Goal: Task Accomplishment & Management: Manage account settings

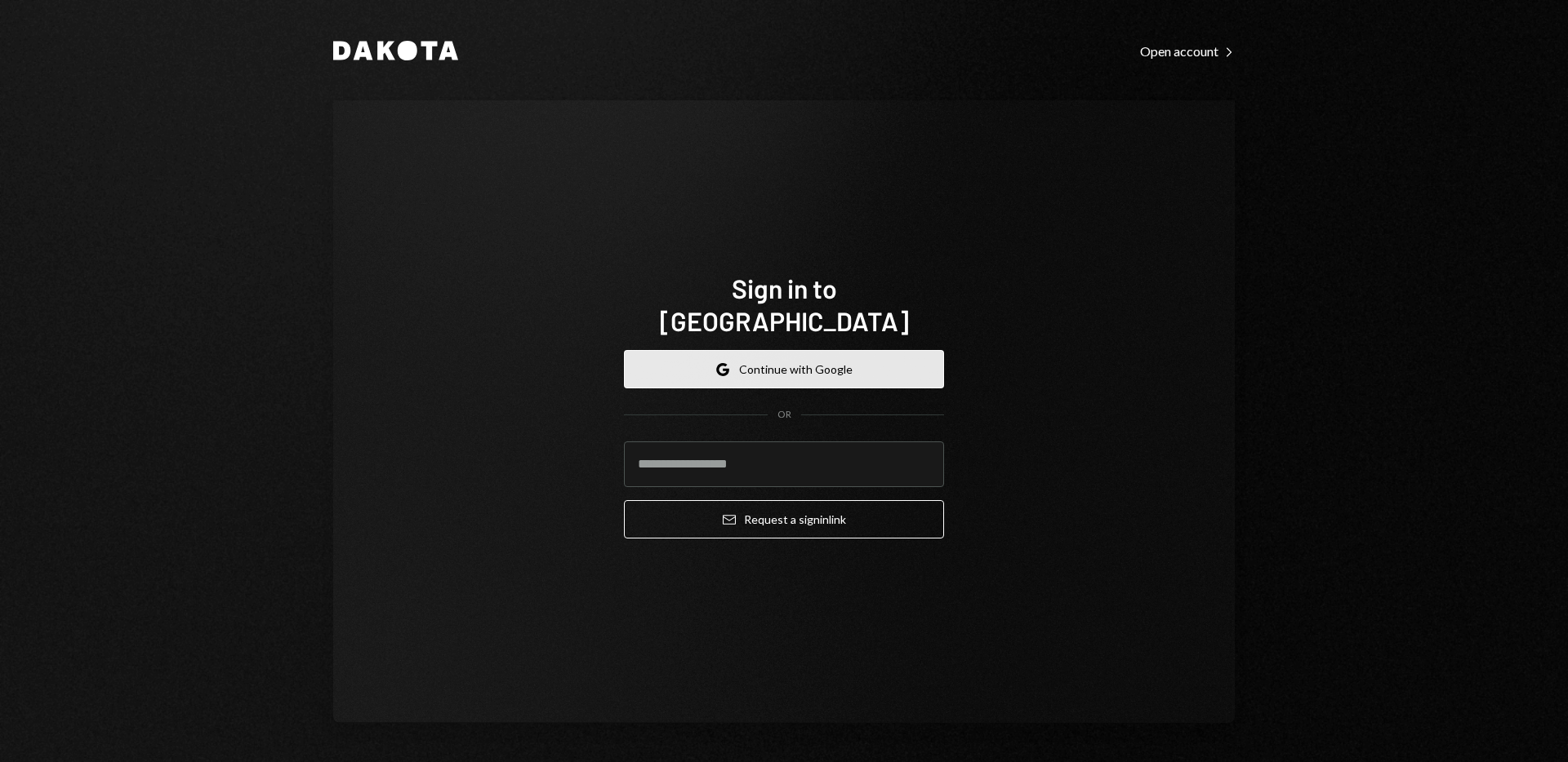
click at [704, 352] on button "Google Continue with Google" at bounding box center [784, 369] width 320 height 38
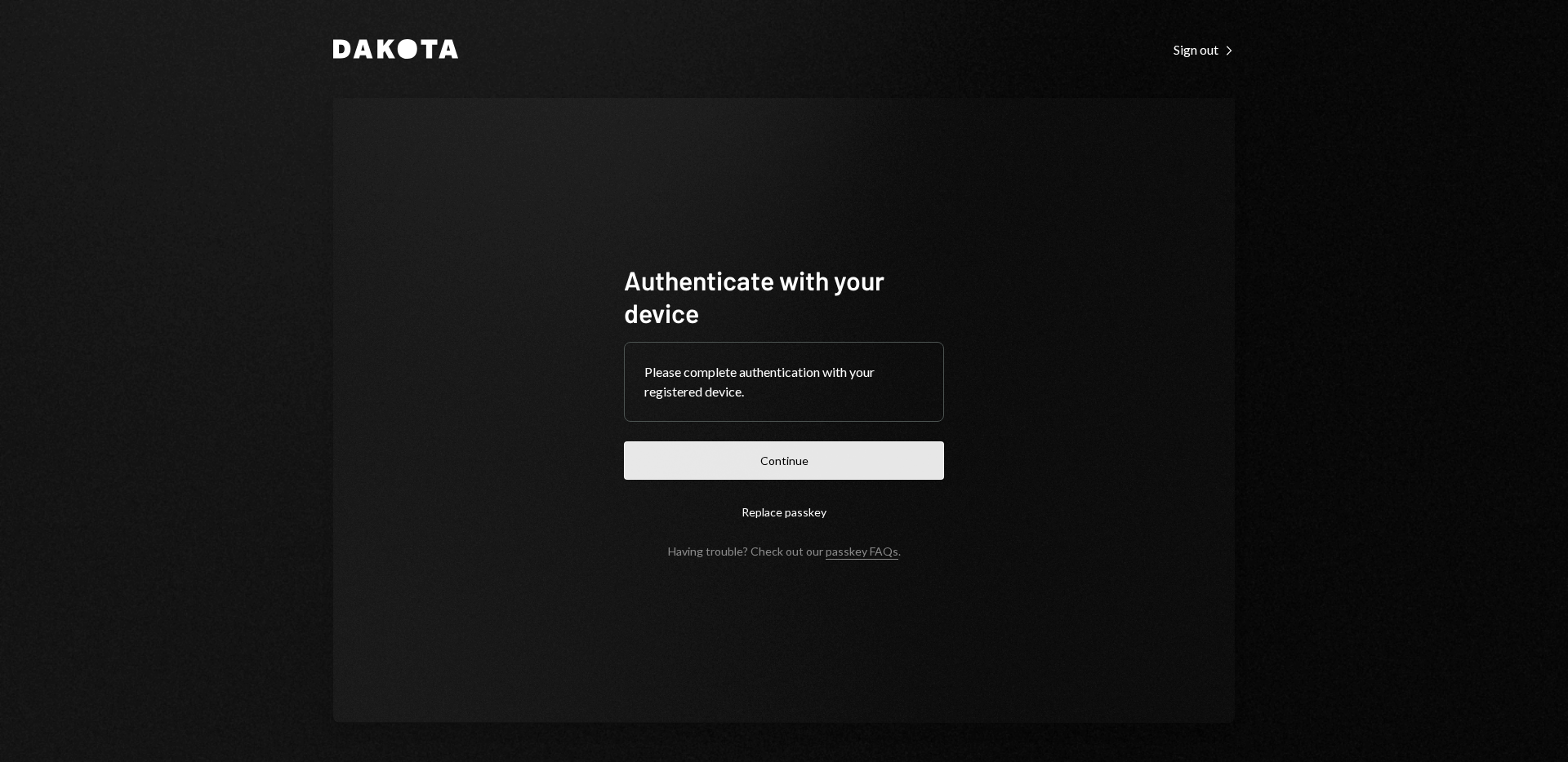
click at [738, 473] on button "Continue" at bounding box center [784, 460] width 320 height 38
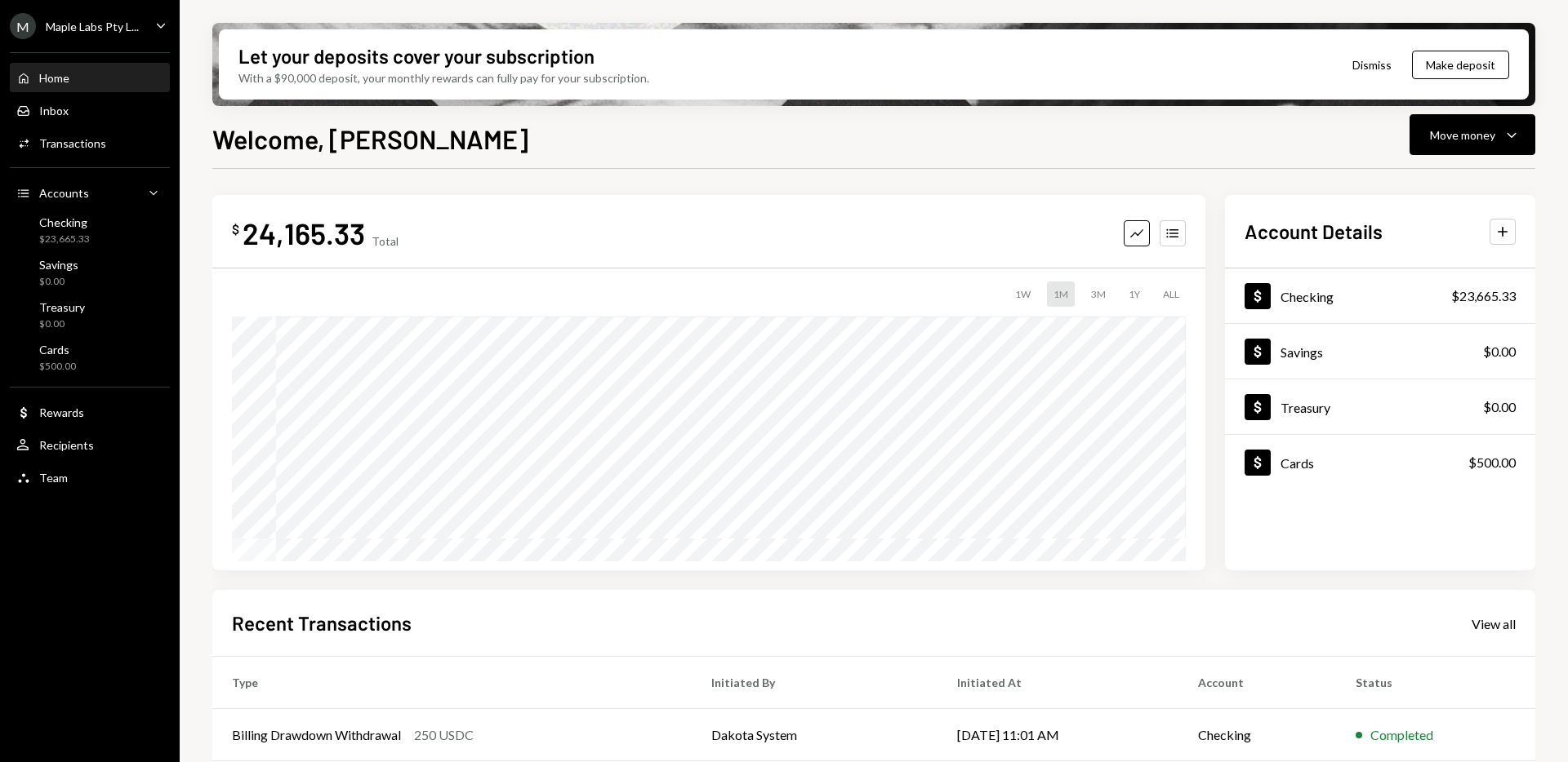
click at [159, 16] on icon "Caret Down" at bounding box center [160, 25] width 18 height 18
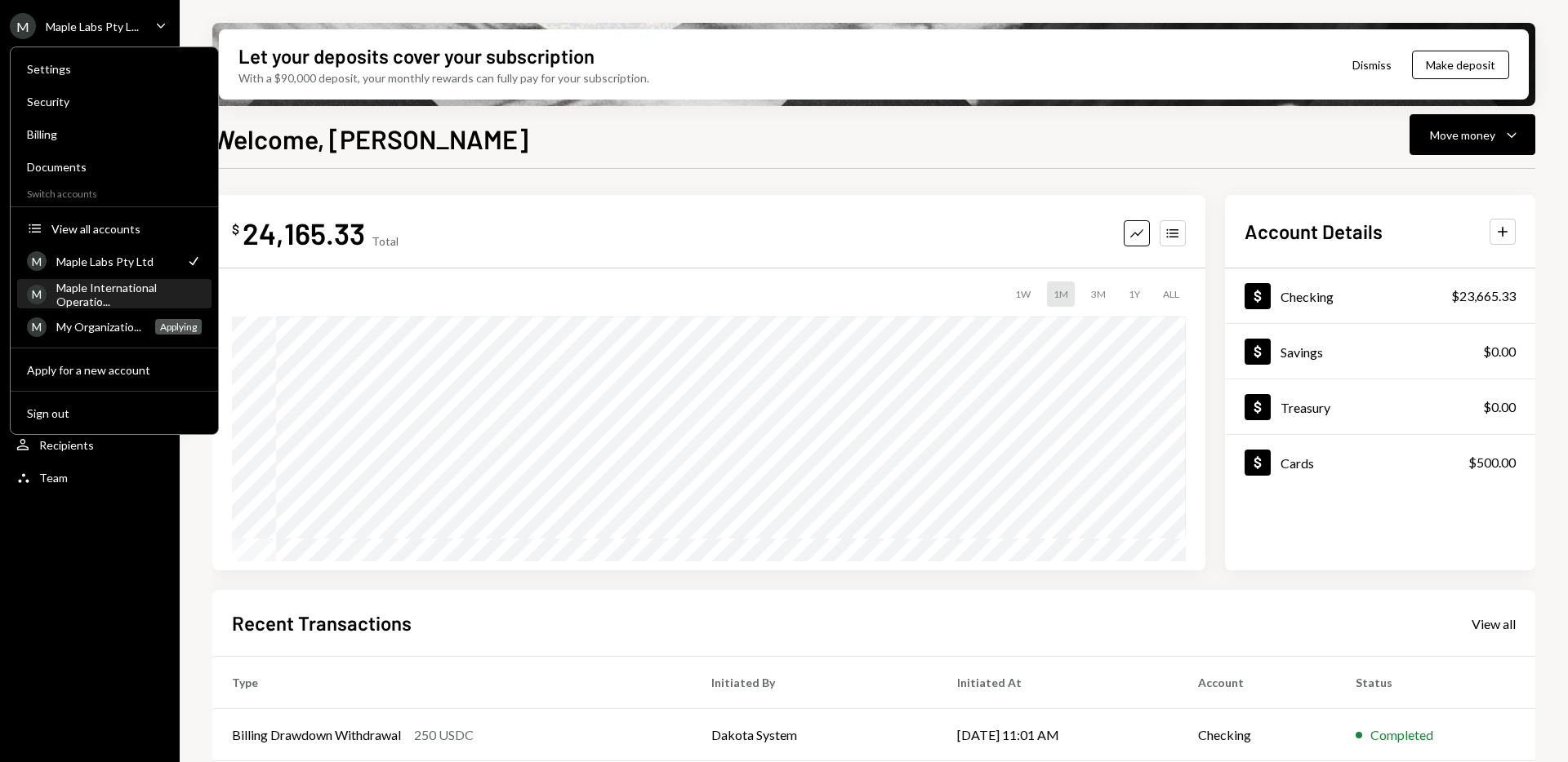
click at [94, 290] on div "Maple International Operatio..." at bounding box center [128, 294] width 145 height 28
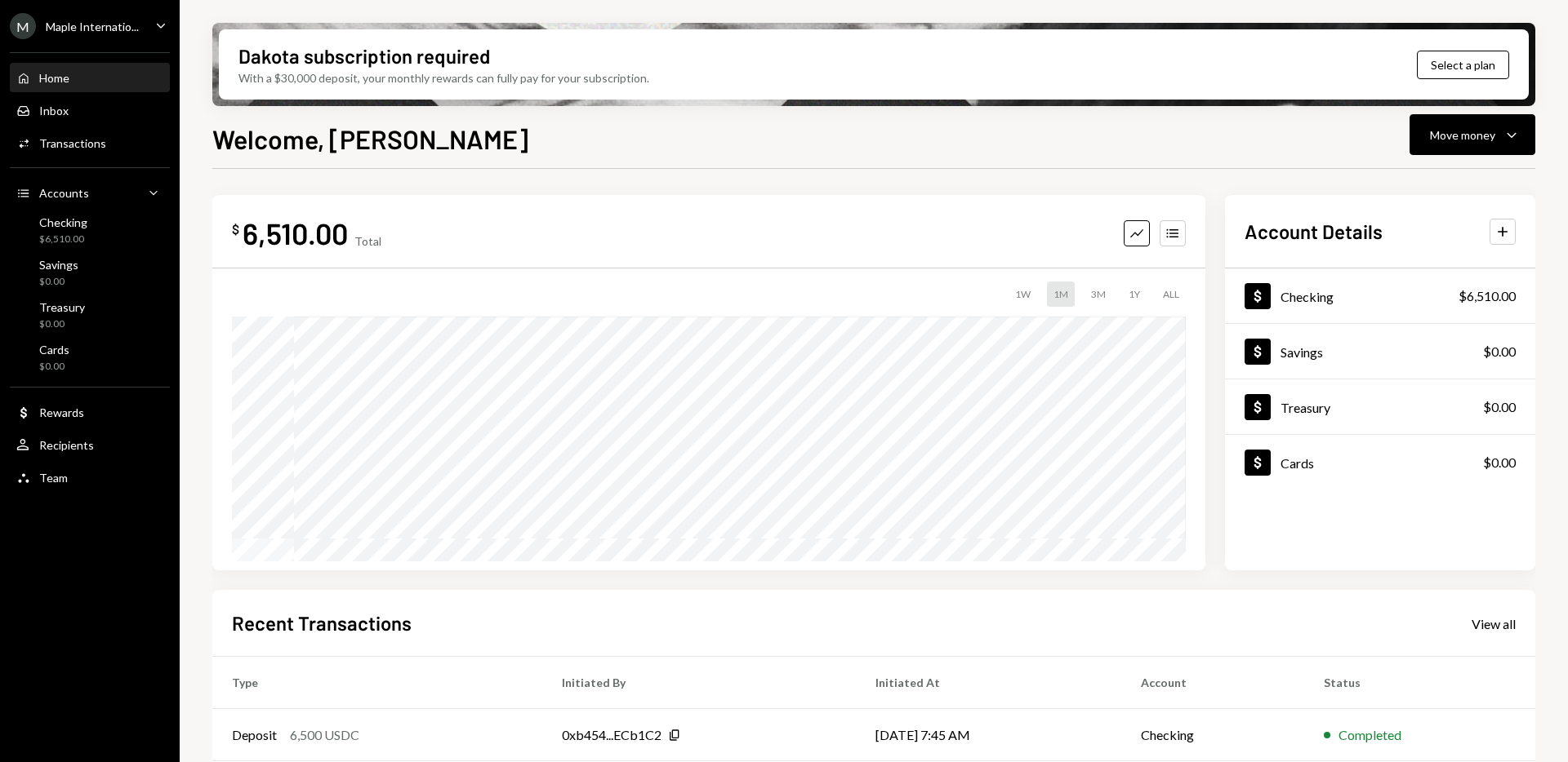
click at [114, 28] on div "Maple Internatio..." at bounding box center [92, 26] width 93 height 14
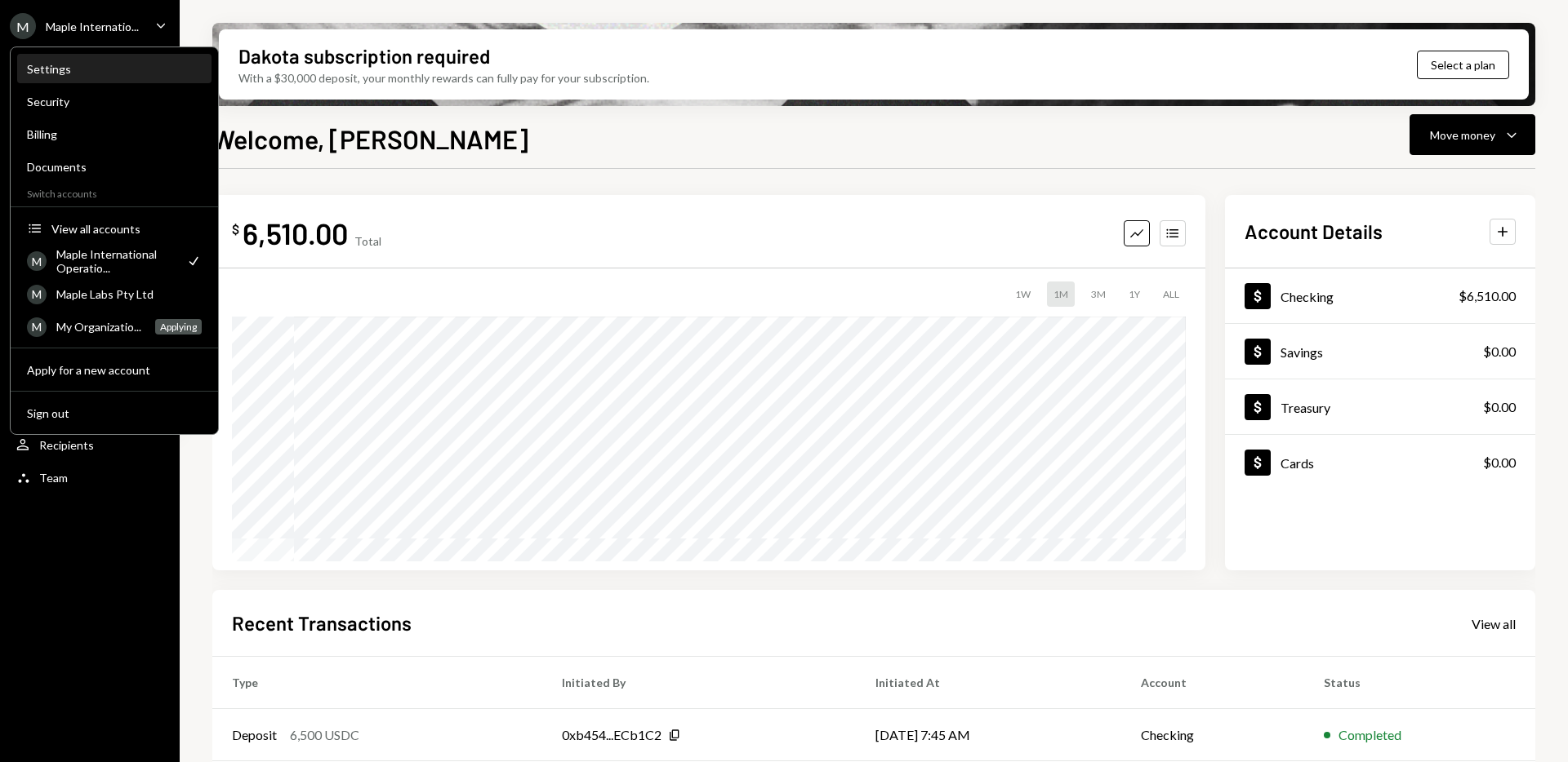
click at [57, 58] on div "Settings" at bounding box center [114, 69] width 174 height 28
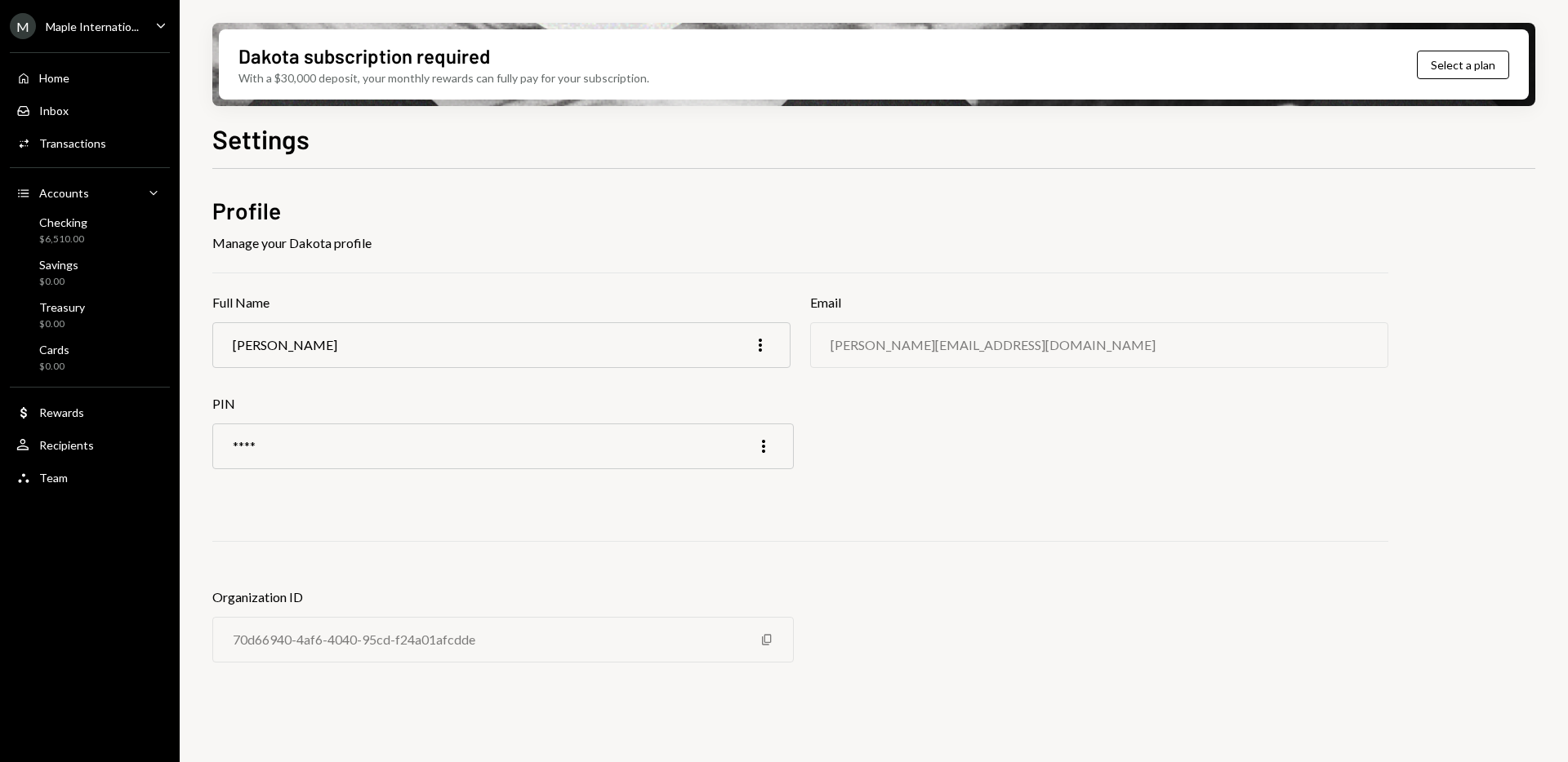
click at [151, 31] on icon "Caret Down" at bounding box center [160, 25] width 18 height 18
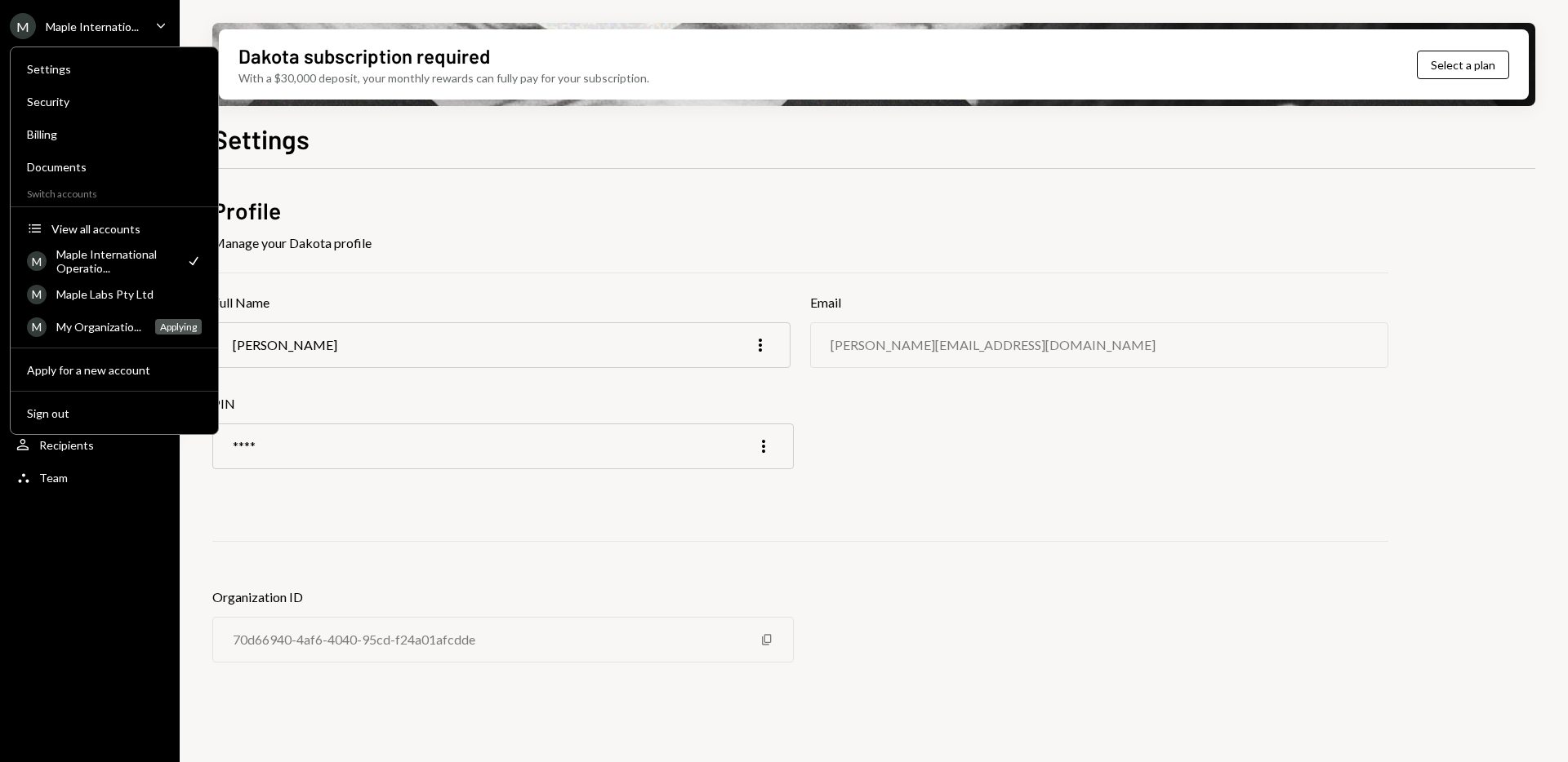
click at [307, 516] on div "Profile Manage your Dakota profile Full Name Ryan O'Shea More Email ryan@maple.…" at bounding box center [801, 441] width 1176 height 494
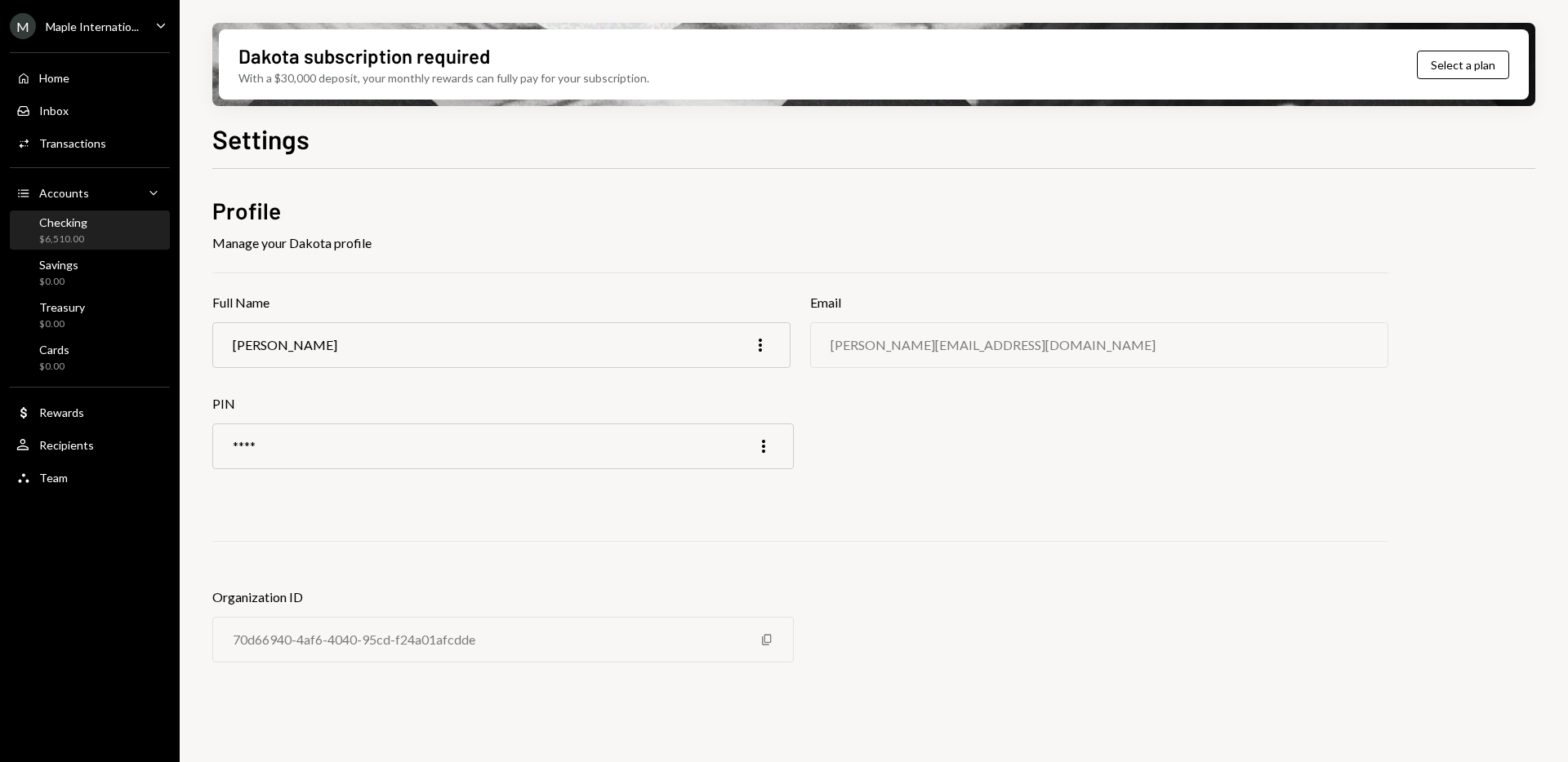
click at [83, 226] on div "Checking" at bounding box center [63, 222] width 48 height 14
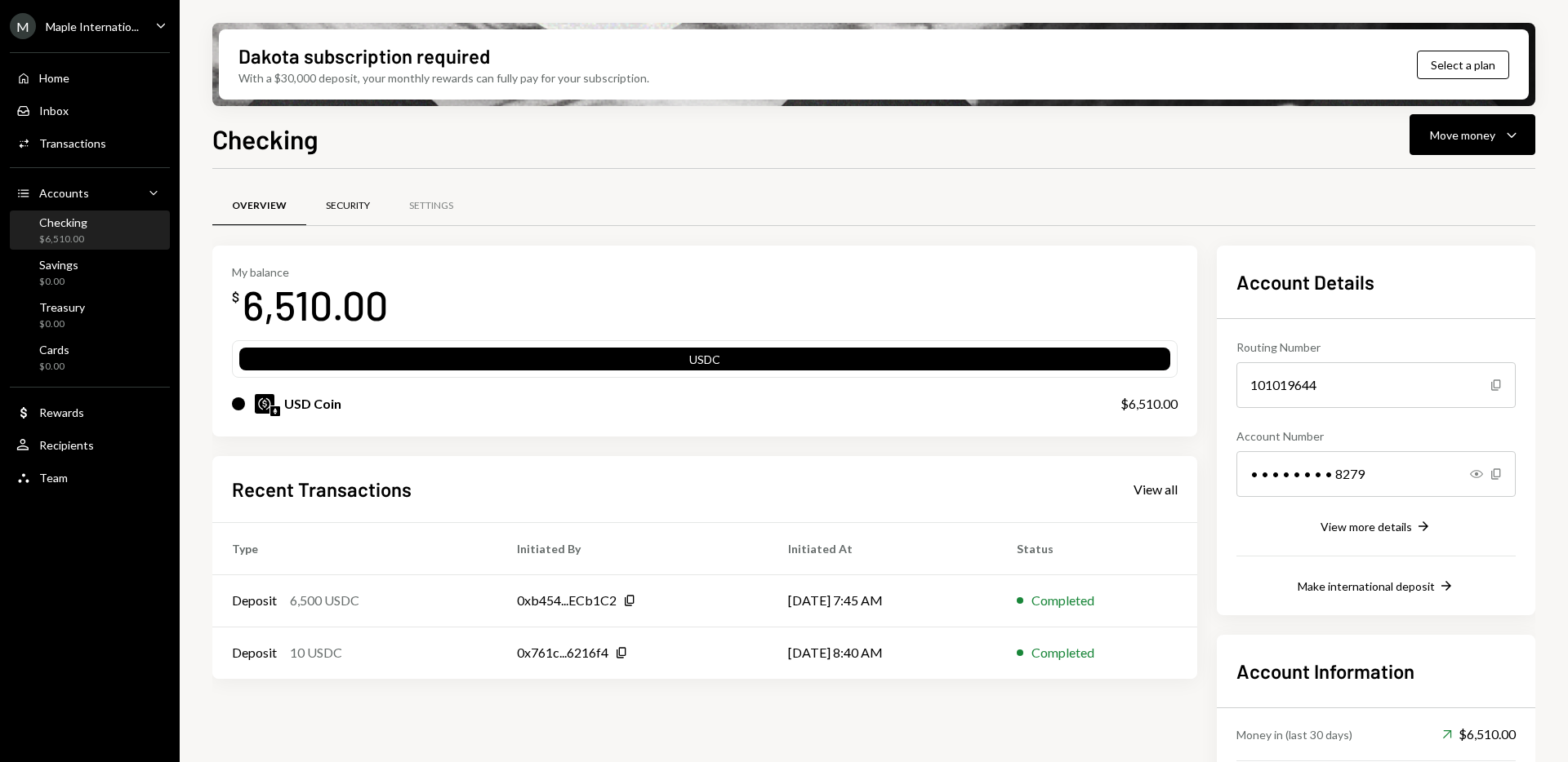
click at [354, 201] on div "Security" at bounding box center [348, 206] width 44 height 14
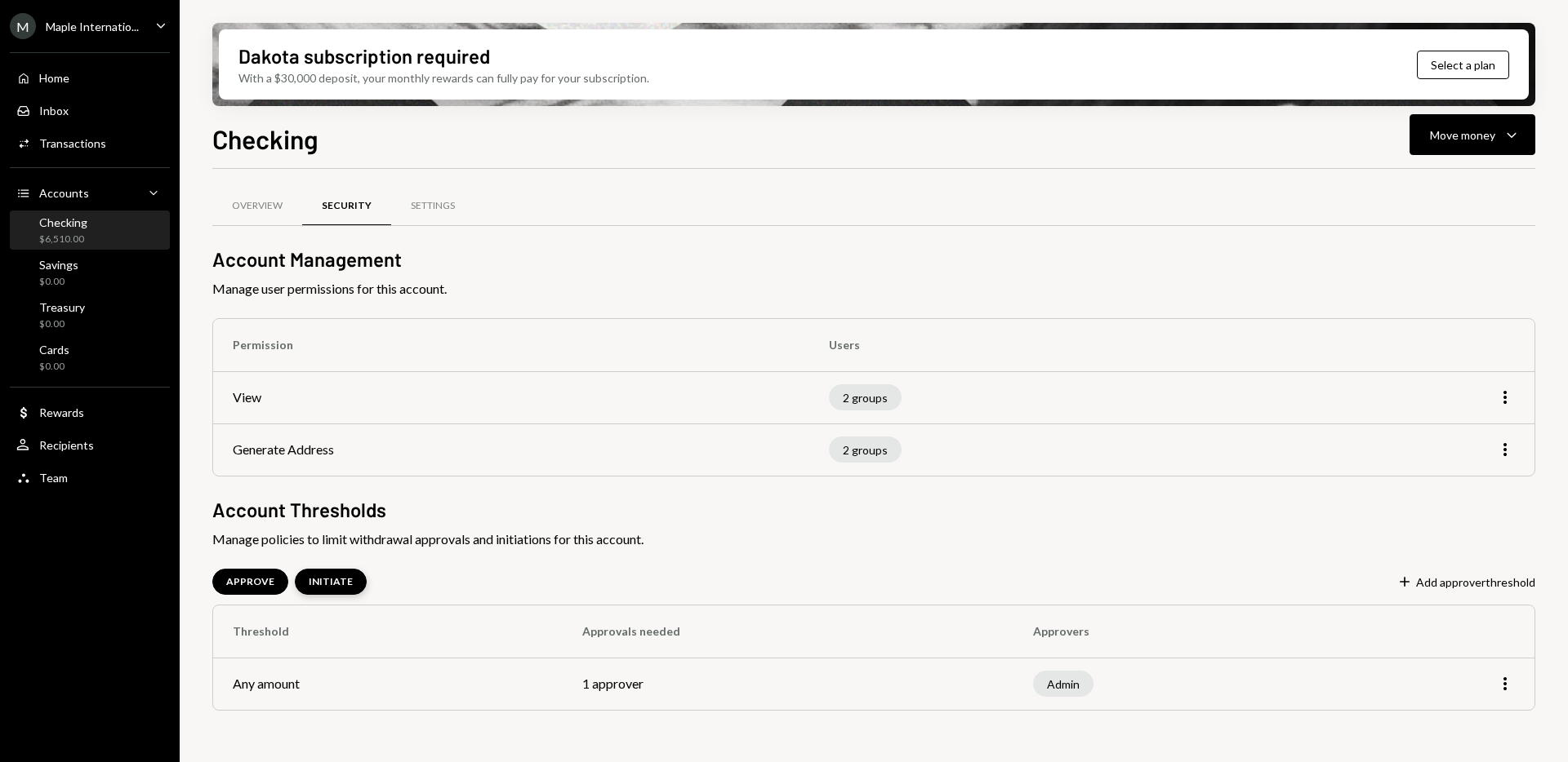
click at [329, 587] on div "INITIATE" at bounding box center [331, 583] width 44 height 14
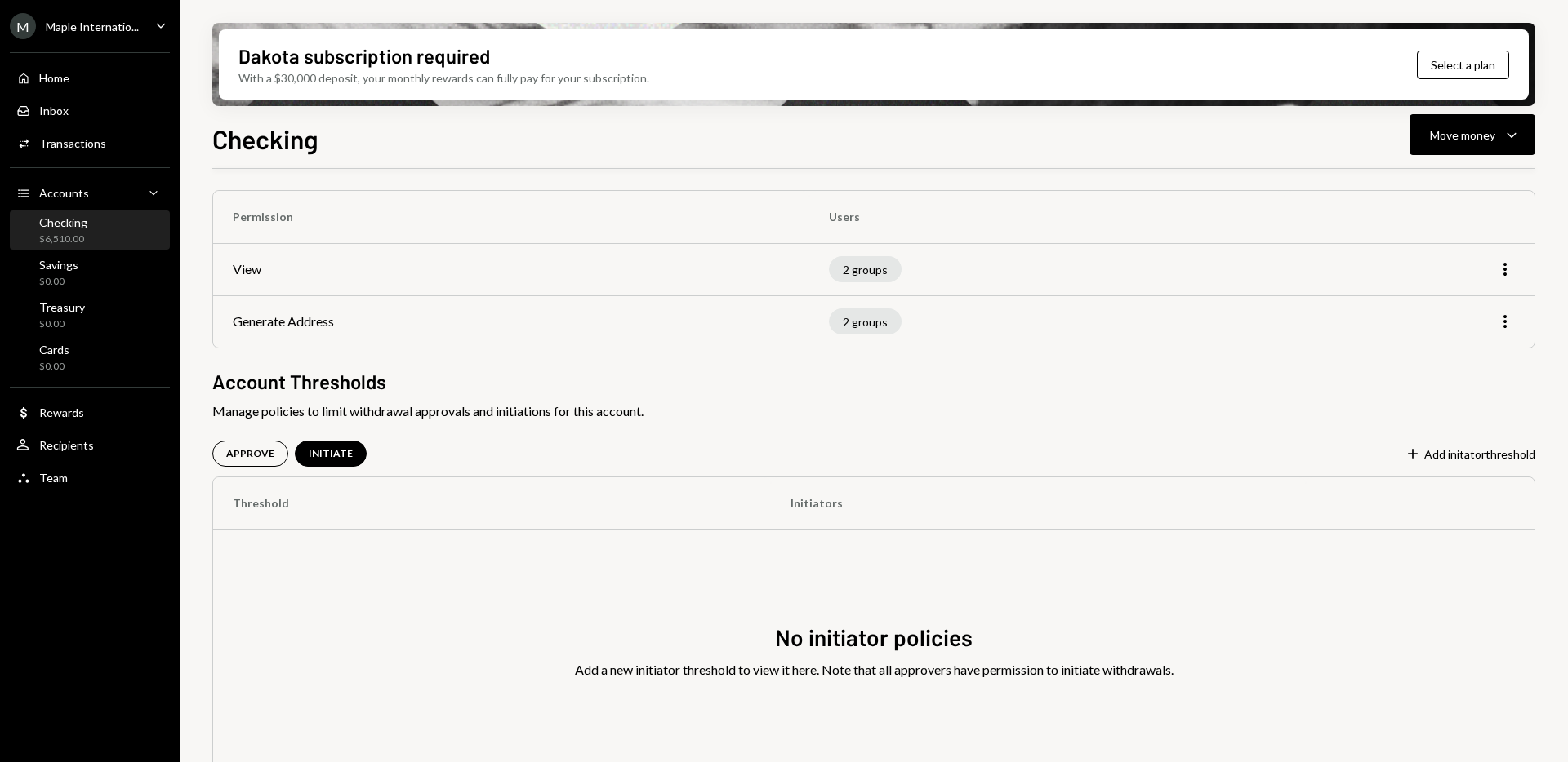
scroll to position [172, 0]
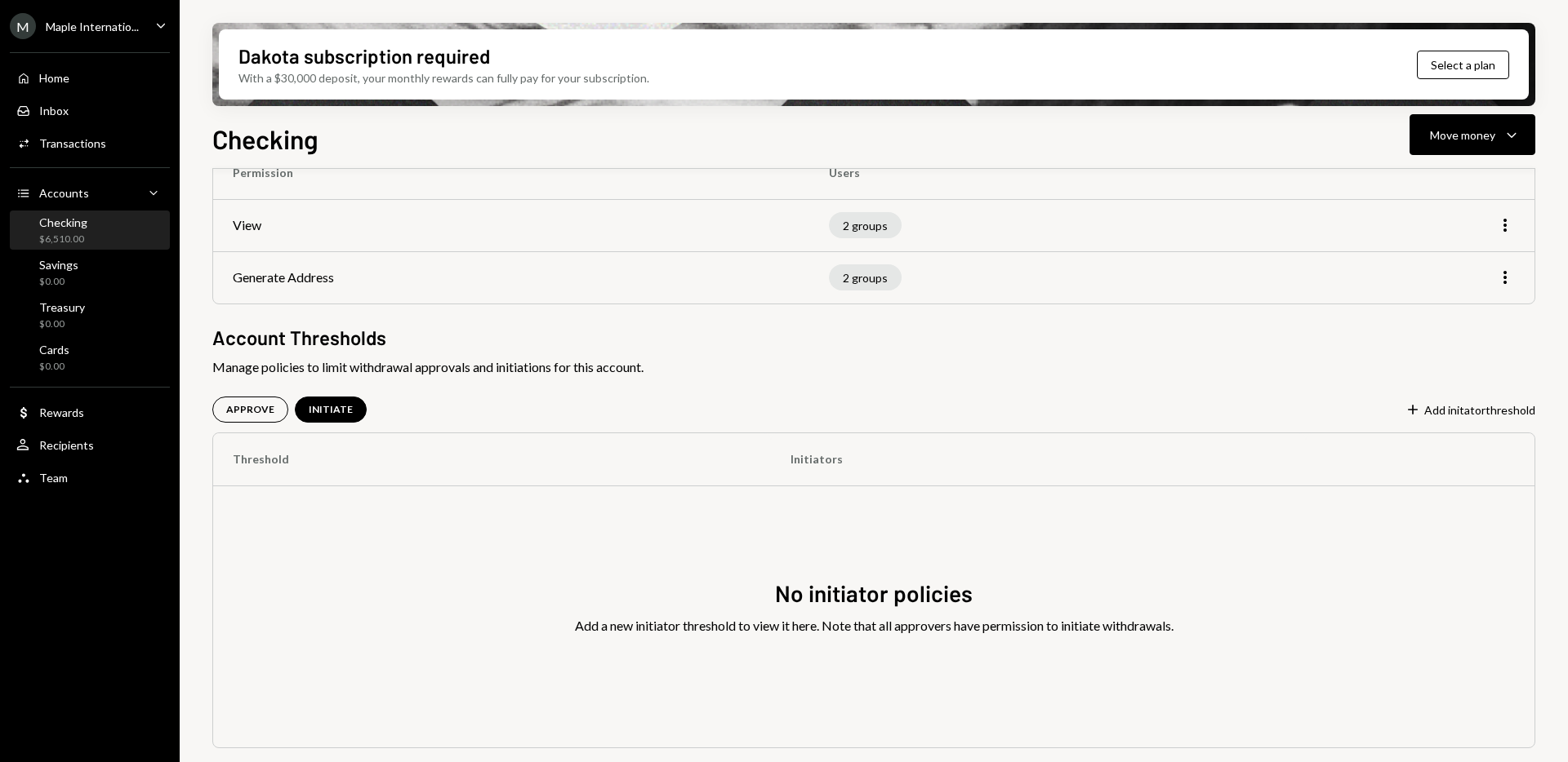
click at [163, 30] on icon "Caret Down" at bounding box center [160, 25] width 18 height 18
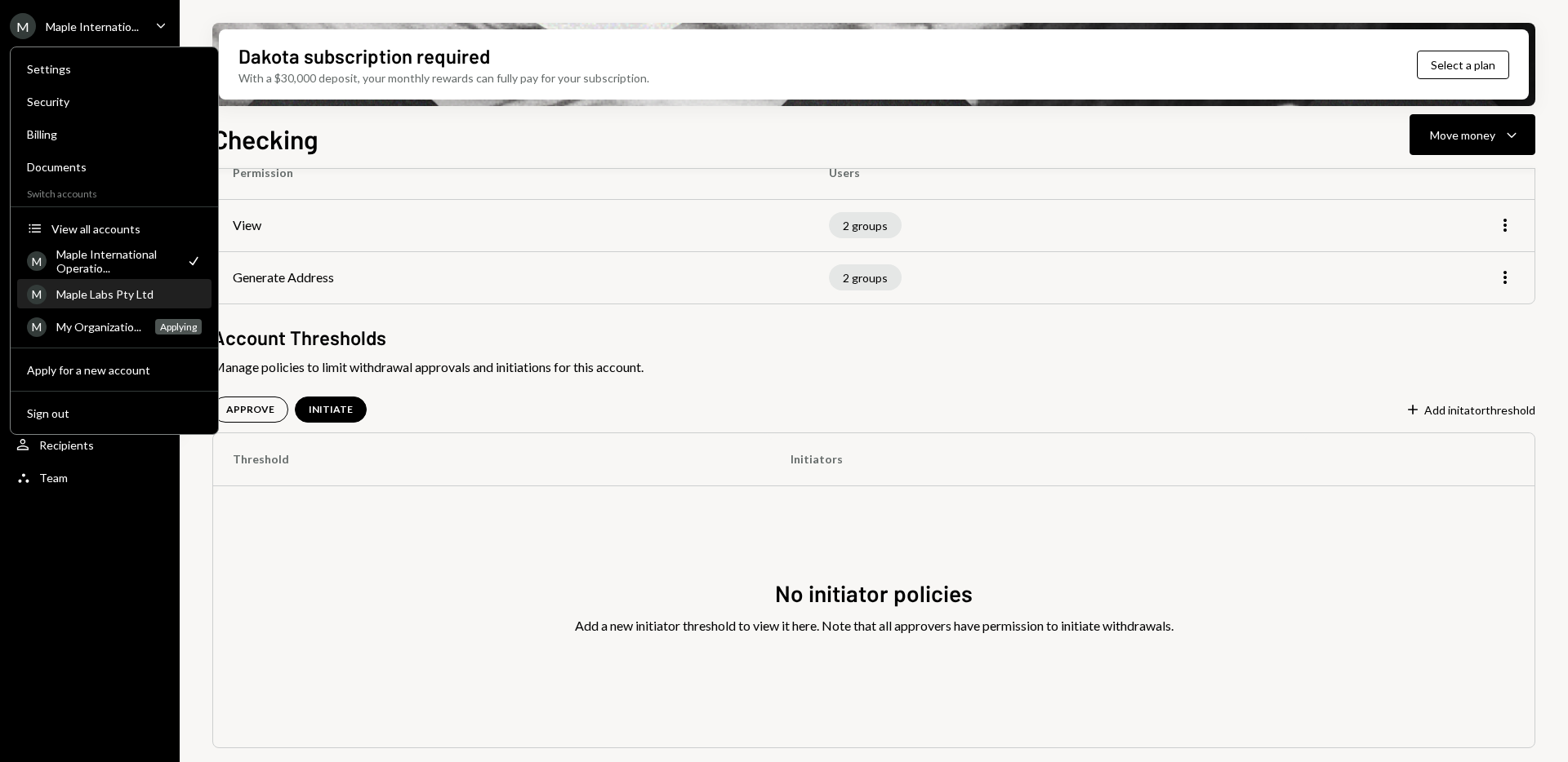
click at [94, 300] on div "Maple Labs Pty Ltd" at bounding box center [128, 294] width 145 height 14
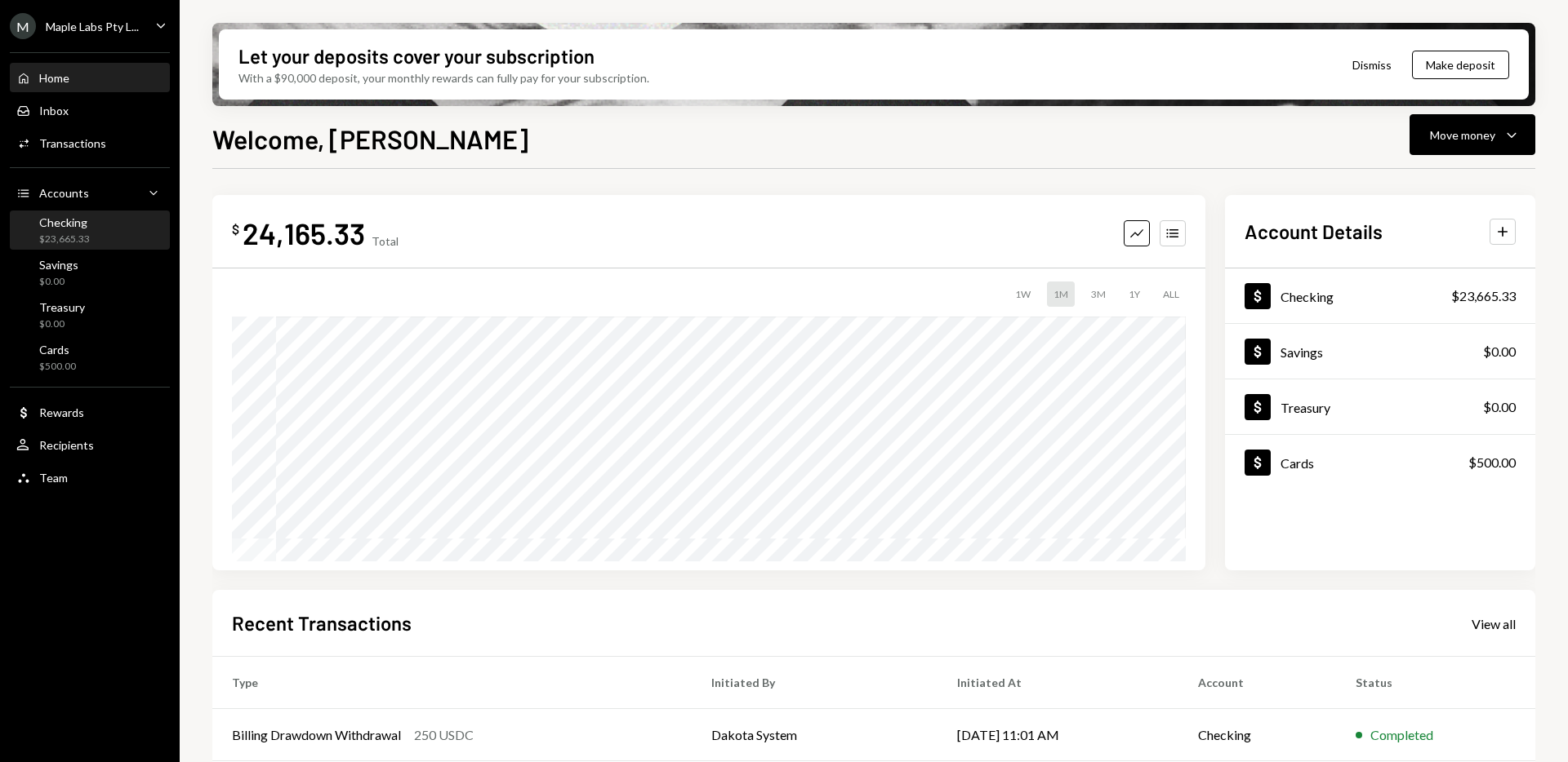
click at [78, 235] on div "$23,665.33" at bounding box center [64, 240] width 50 height 14
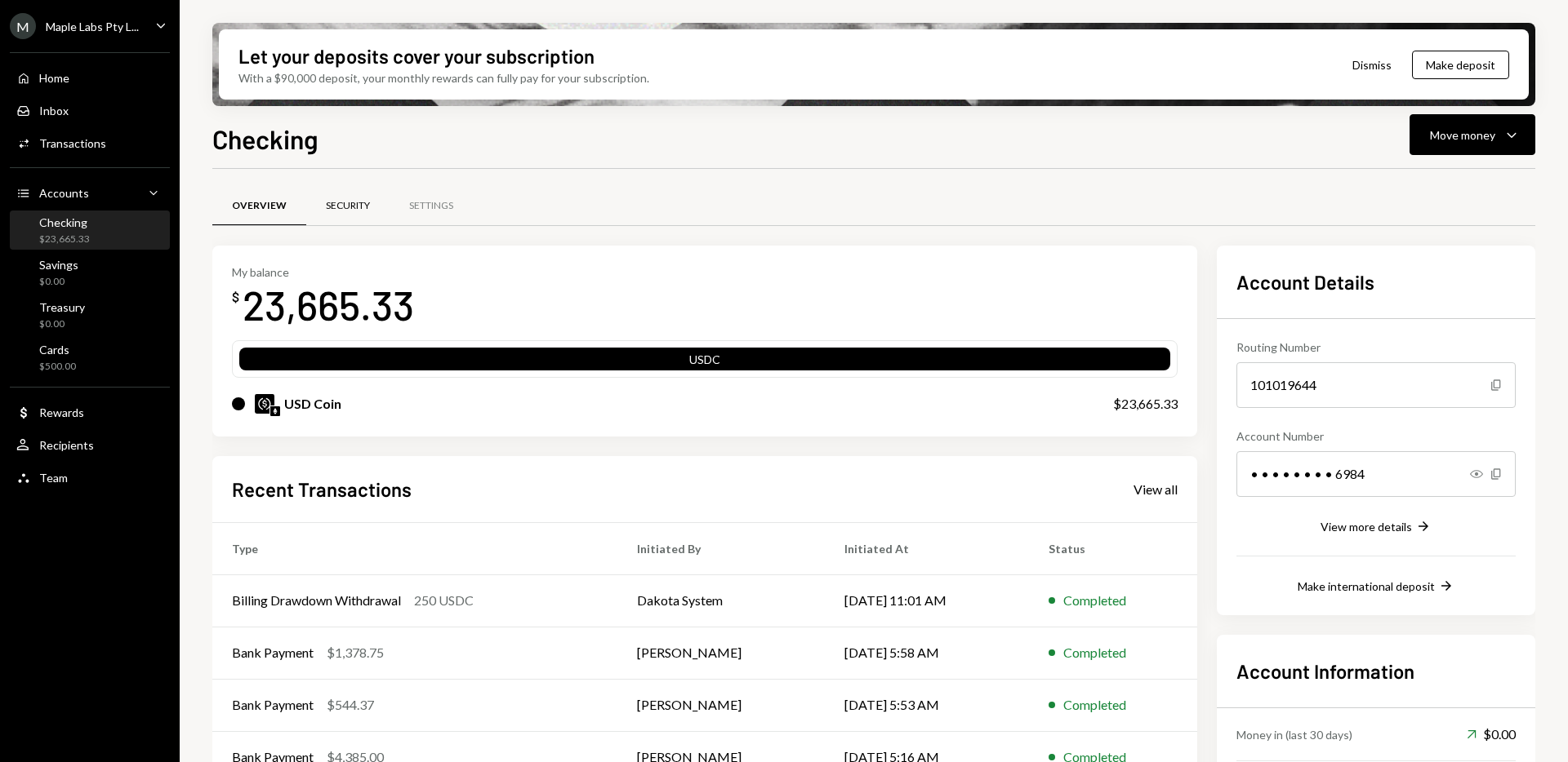
click at [363, 204] on div "Security" at bounding box center [348, 206] width 44 height 14
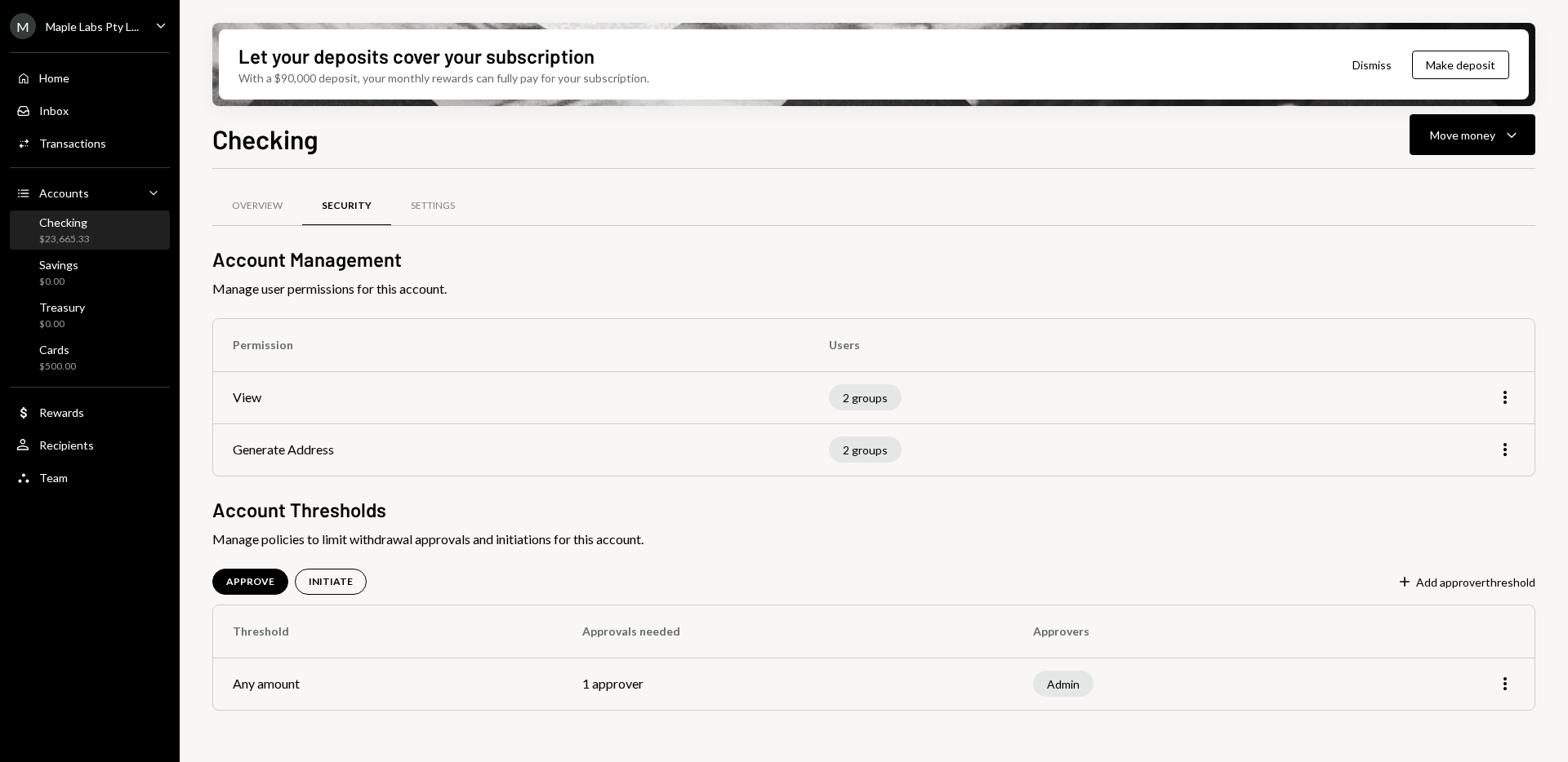
click at [620, 685] on td "1 approver" at bounding box center [788, 683] width 451 height 52
click at [340, 573] on div "INITIATE" at bounding box center [330, 582] width 71 height 26
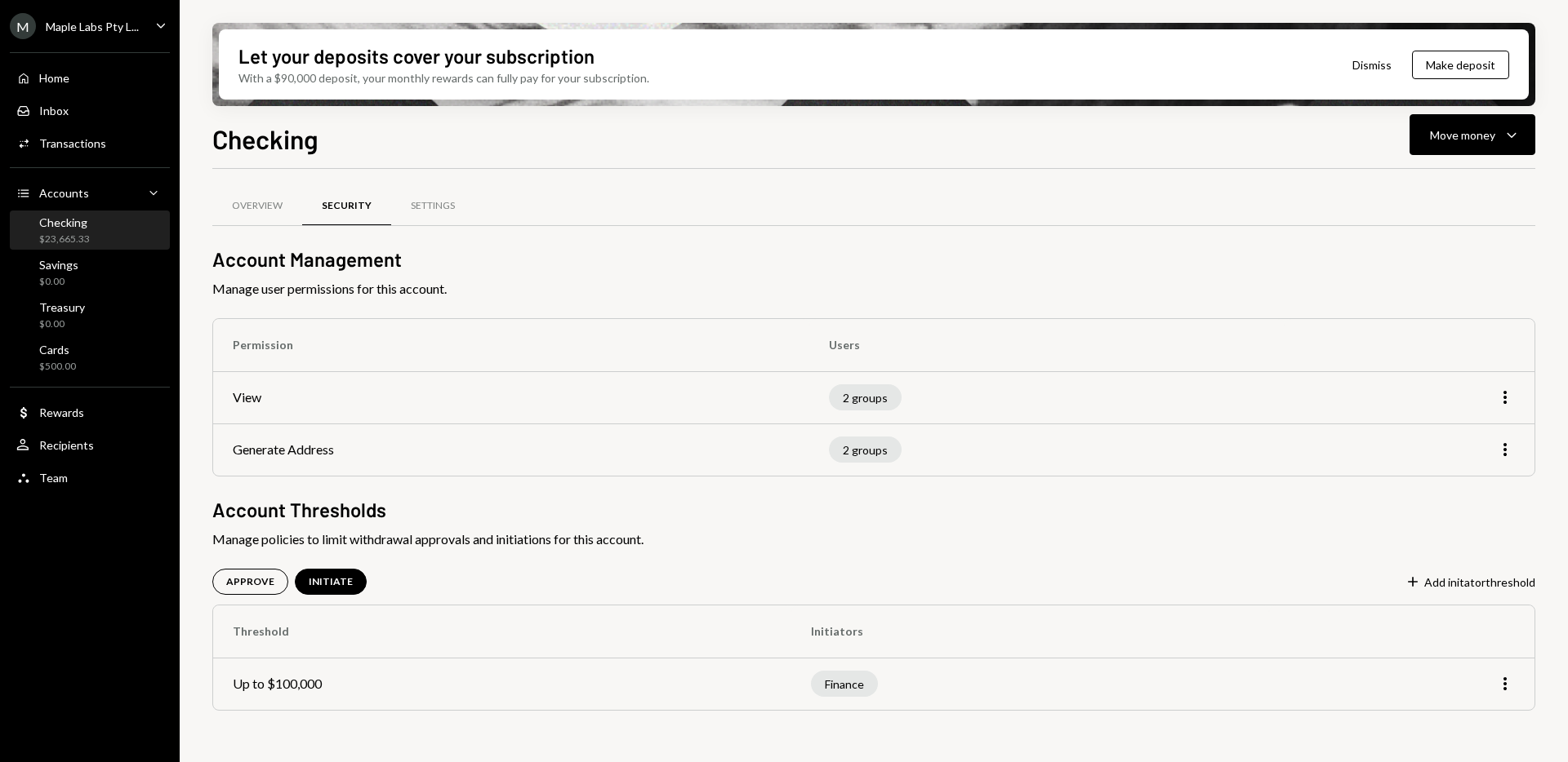
click at [84, 30] on div "Maple Labs Pty L..." at bounding box center [92, 26] width 93 height 14
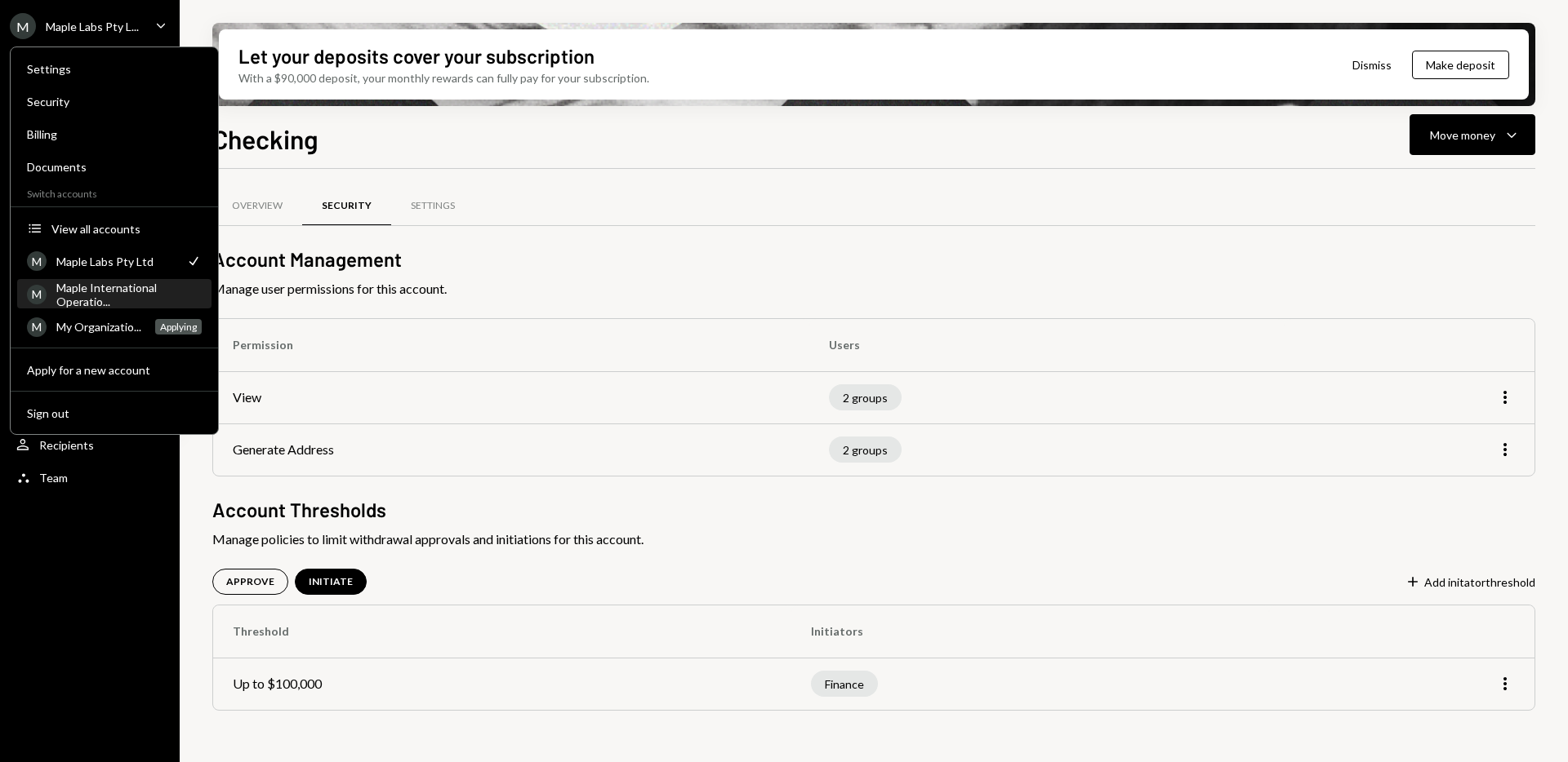
click at [91, 293] on div "Maple International Operatio..." at bounding box center [128, 294] width 145 height 28
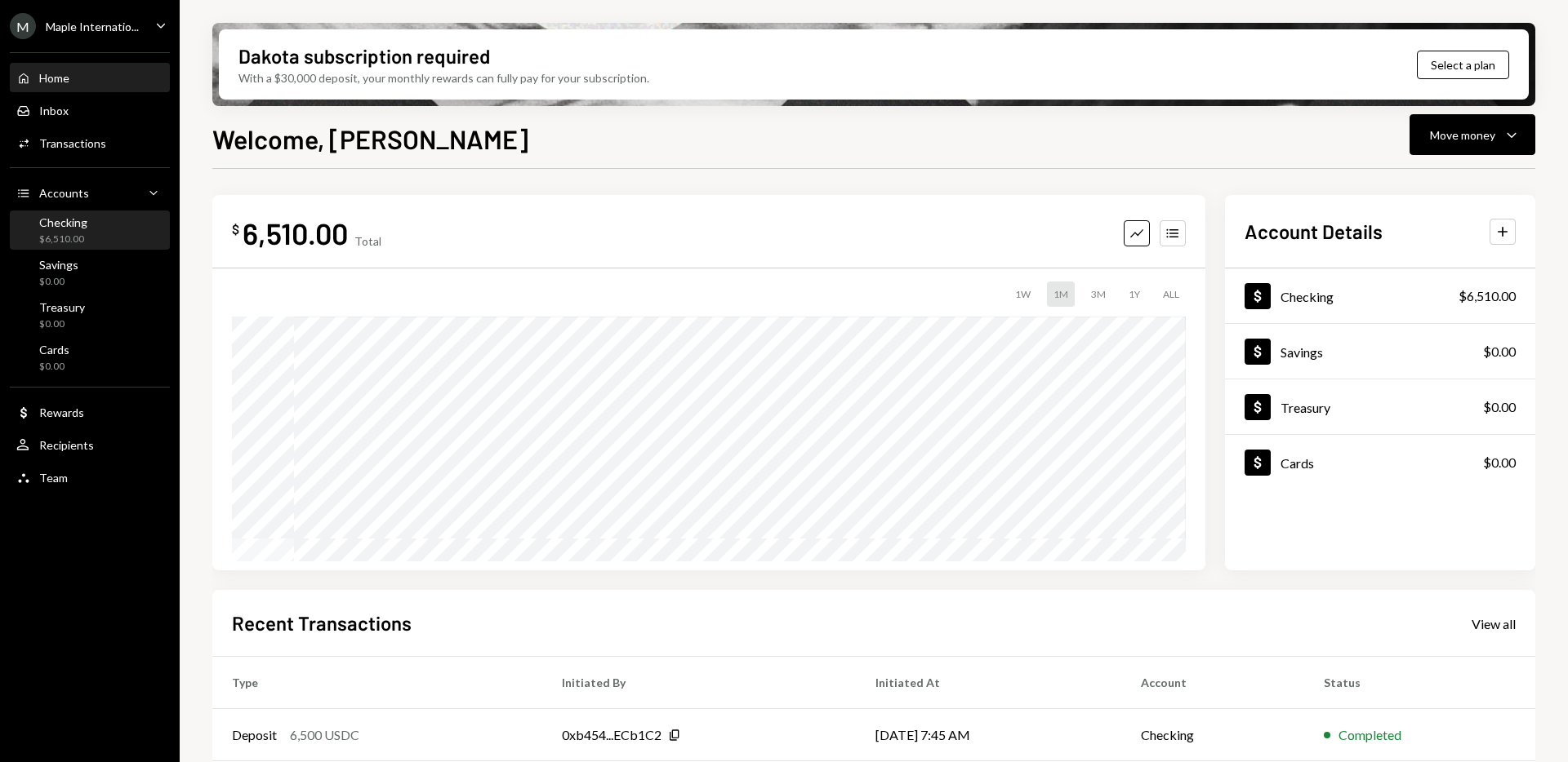
click at [71, 229] on div "Checking" at bounding box center [63, 222] width 48 height 14
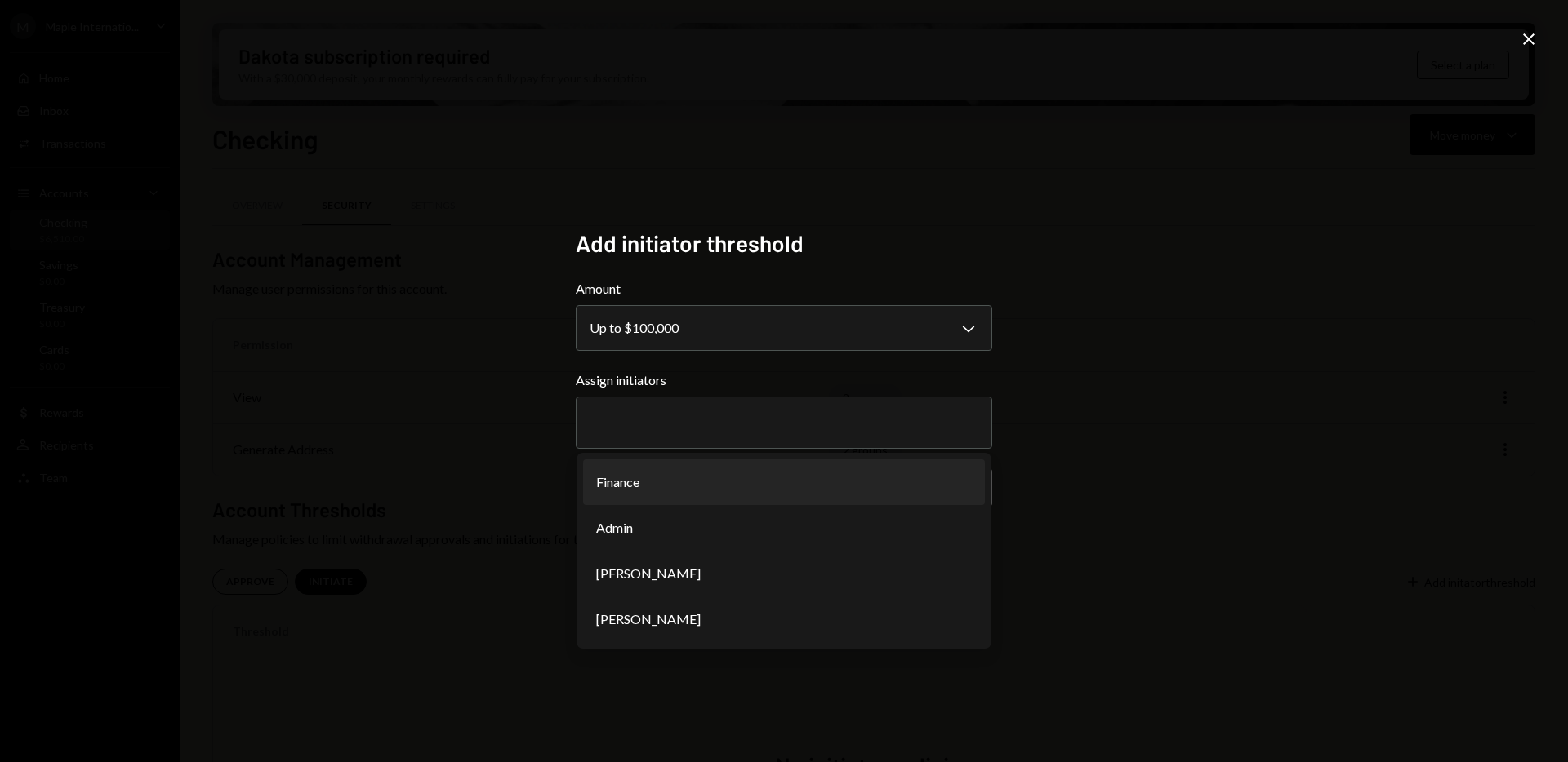
select select "******"
click at [619, 483] on li "Finance" at bounding box center [784, 482] width 402 height 46
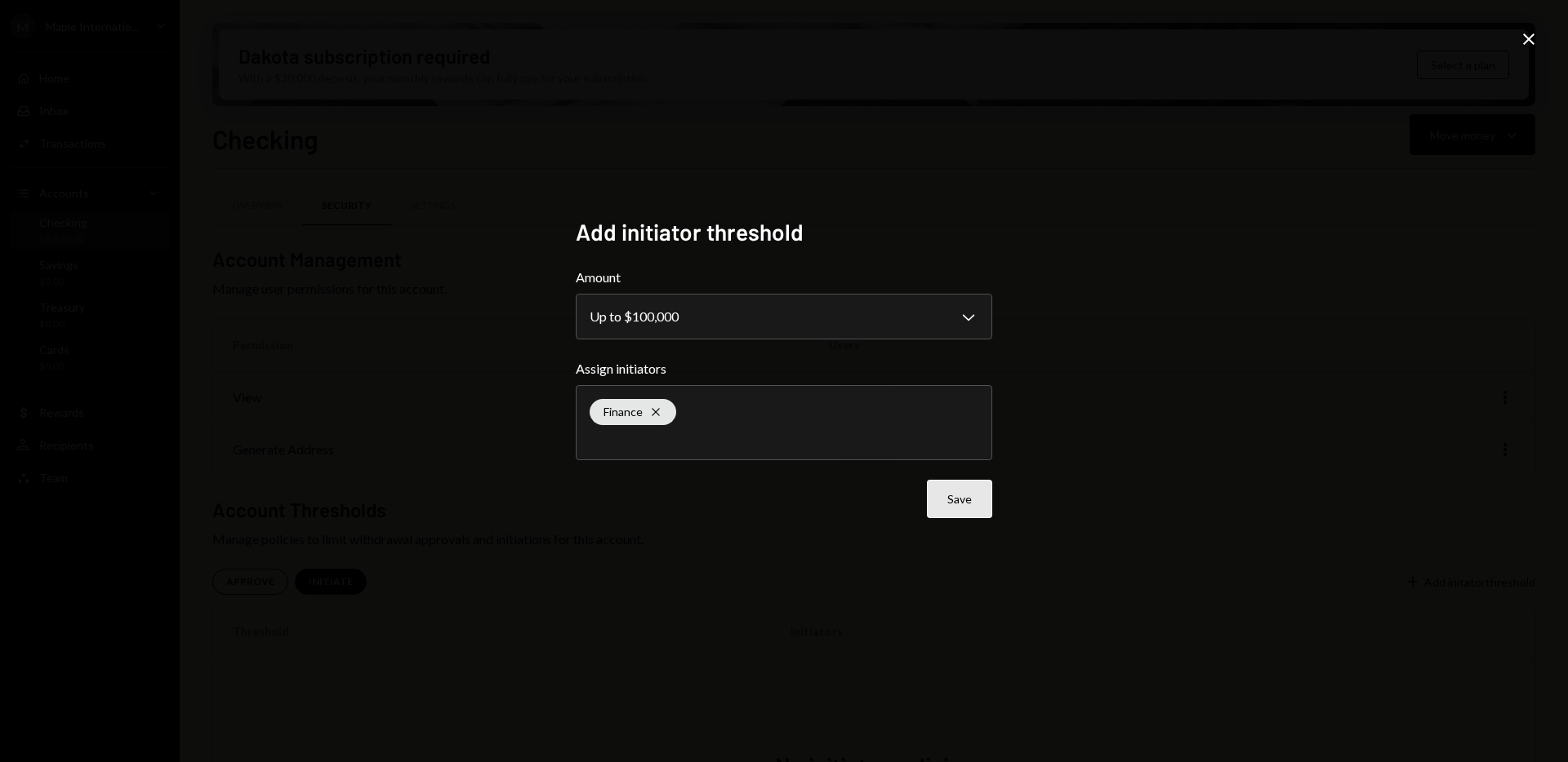
click at [942, 498] on button "Save" at bounding box center [959, 498] width 66 height 38
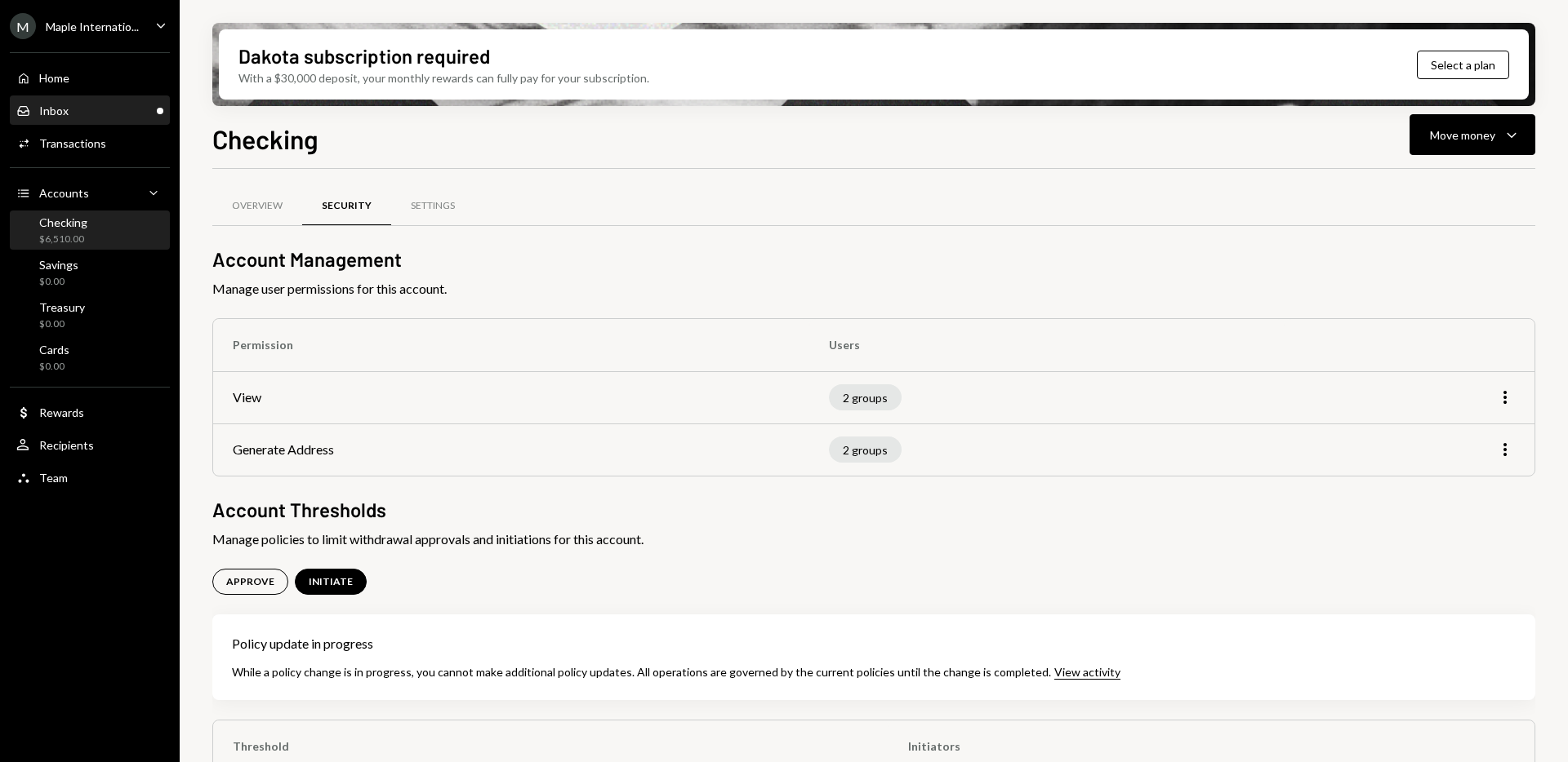
click at [122, 109] on div "Inbox Inbox" at bounding box center [89, 111] width 147 height 14
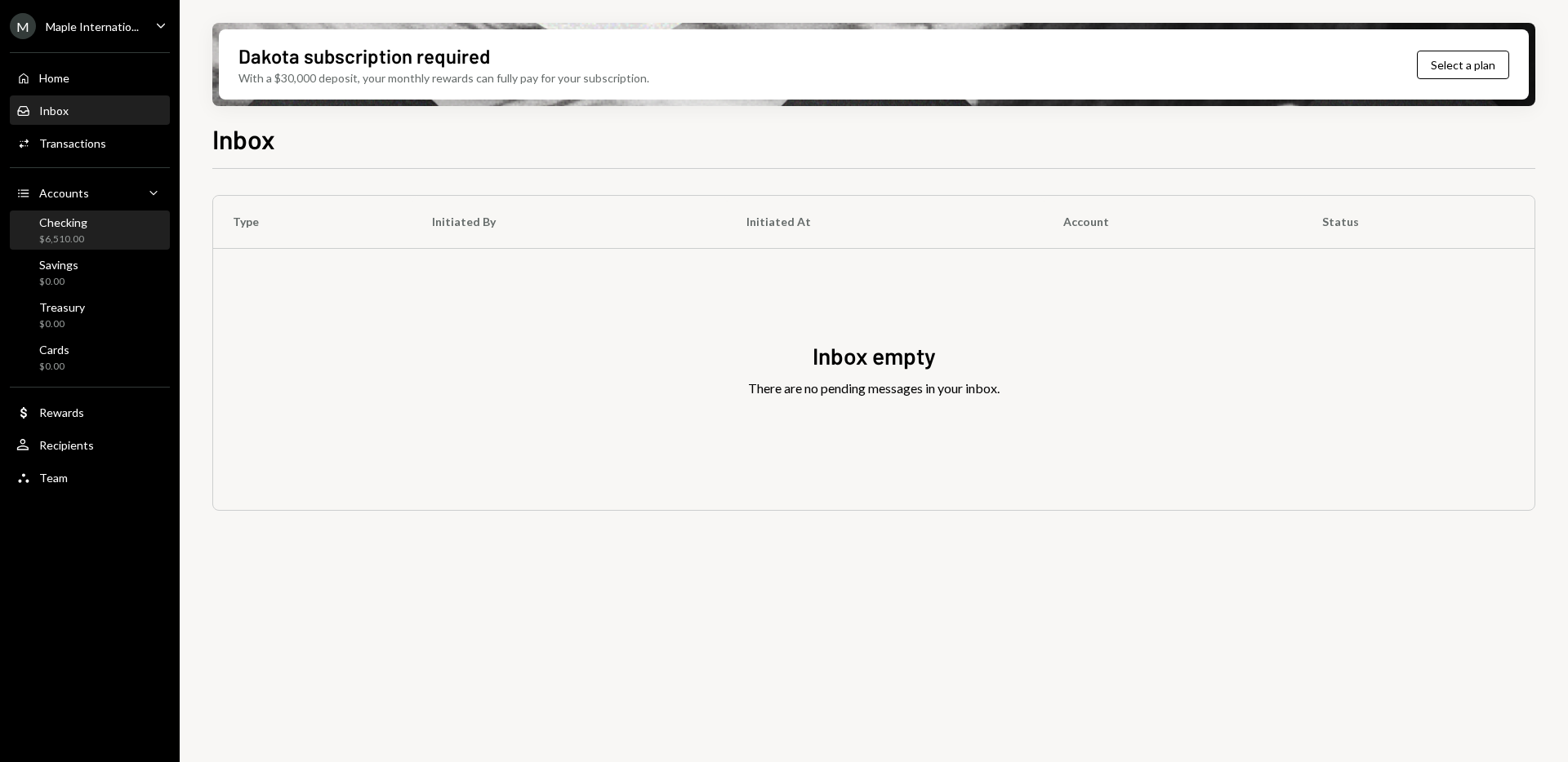
click at [61, 234] on div "$6,510.00" at bounding box center [63, 240] width 48 height 14
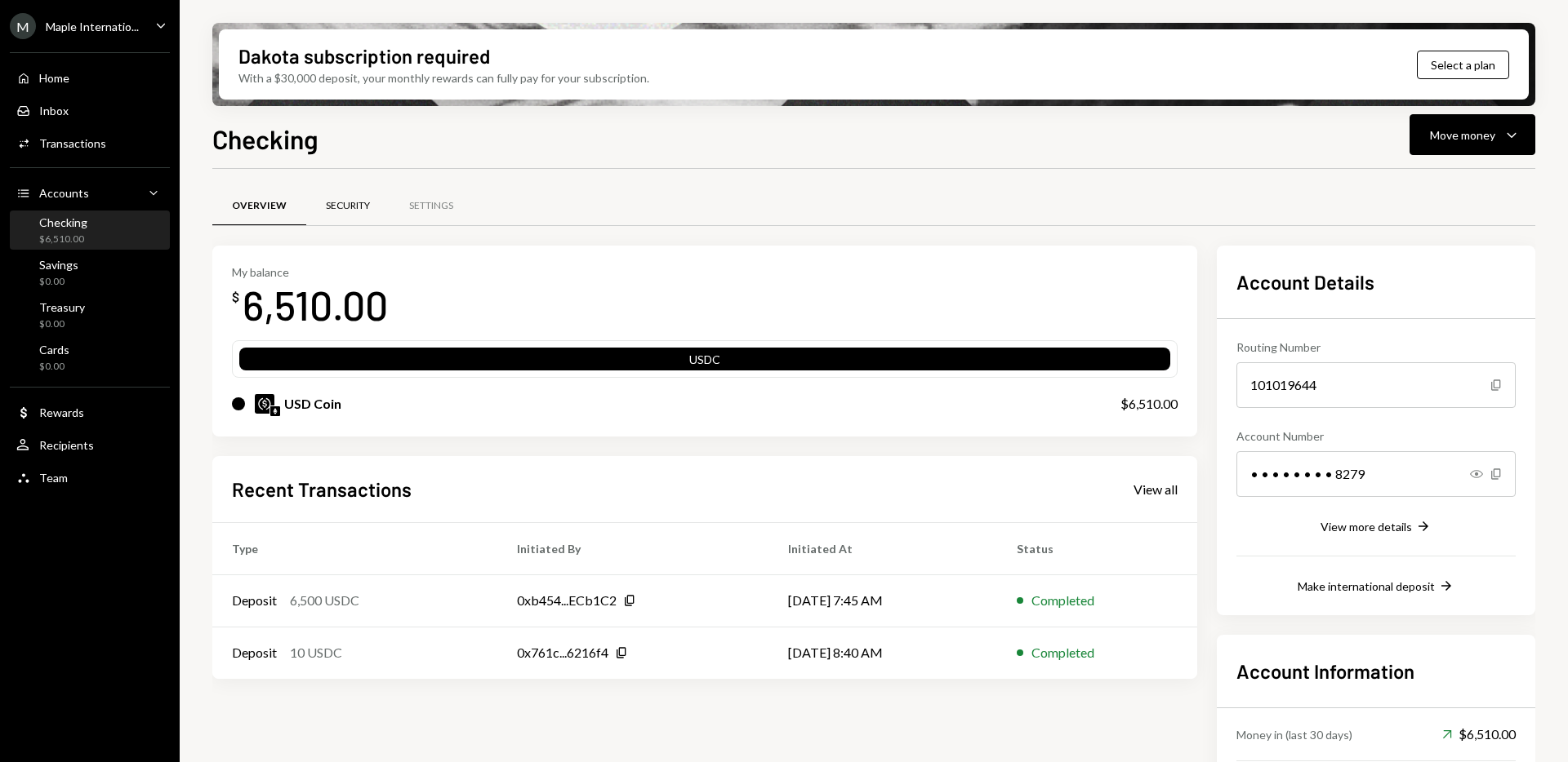
click at [339, 207] on div "Security" at bounding box center [348, 206] width 44 height 14
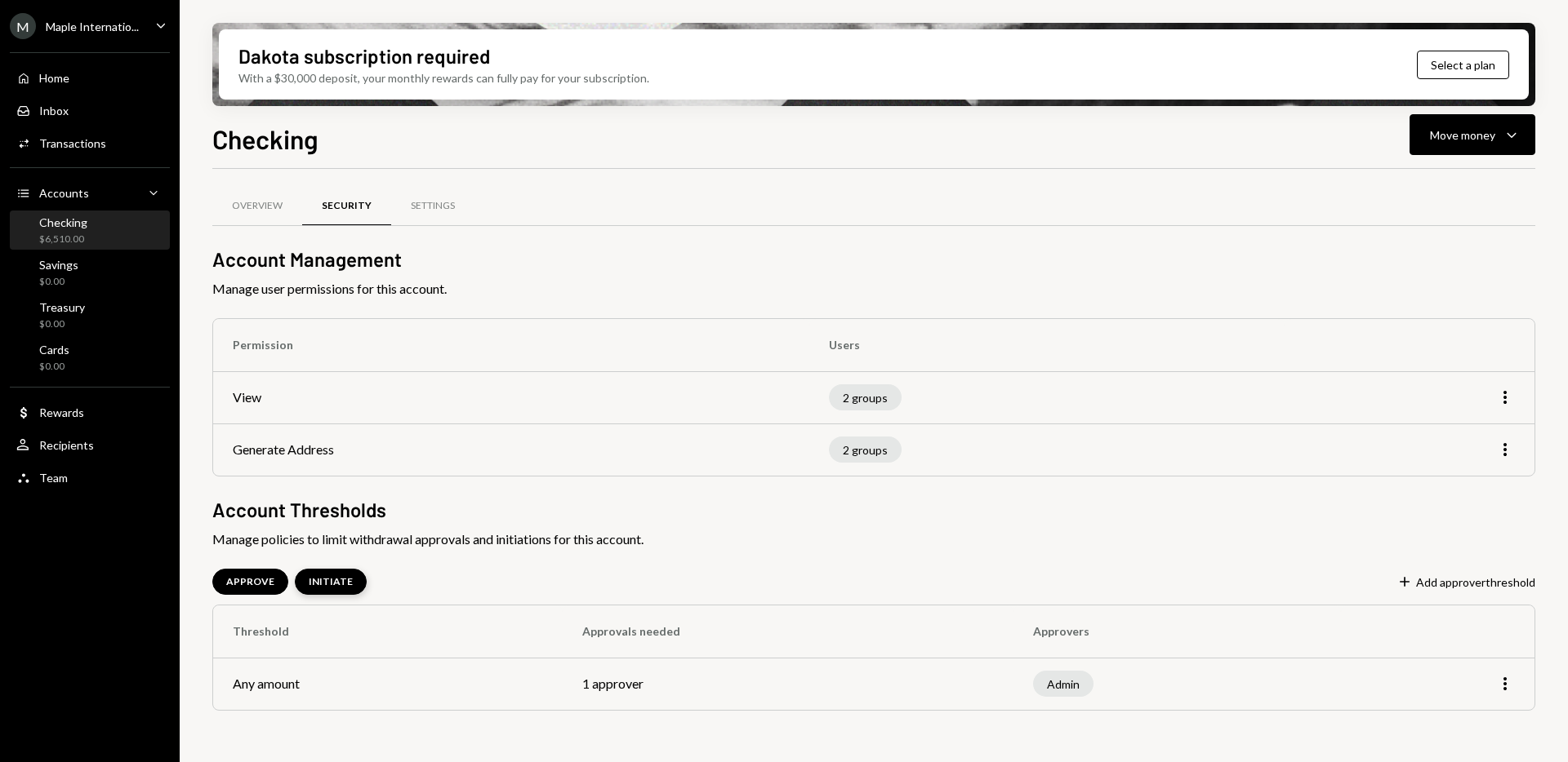
click at [330, 583] on div "INITIATE" at bounding box center [331, 583] width 44 height 14
